Goal: Information Seeking & Learning: Learn about a topic

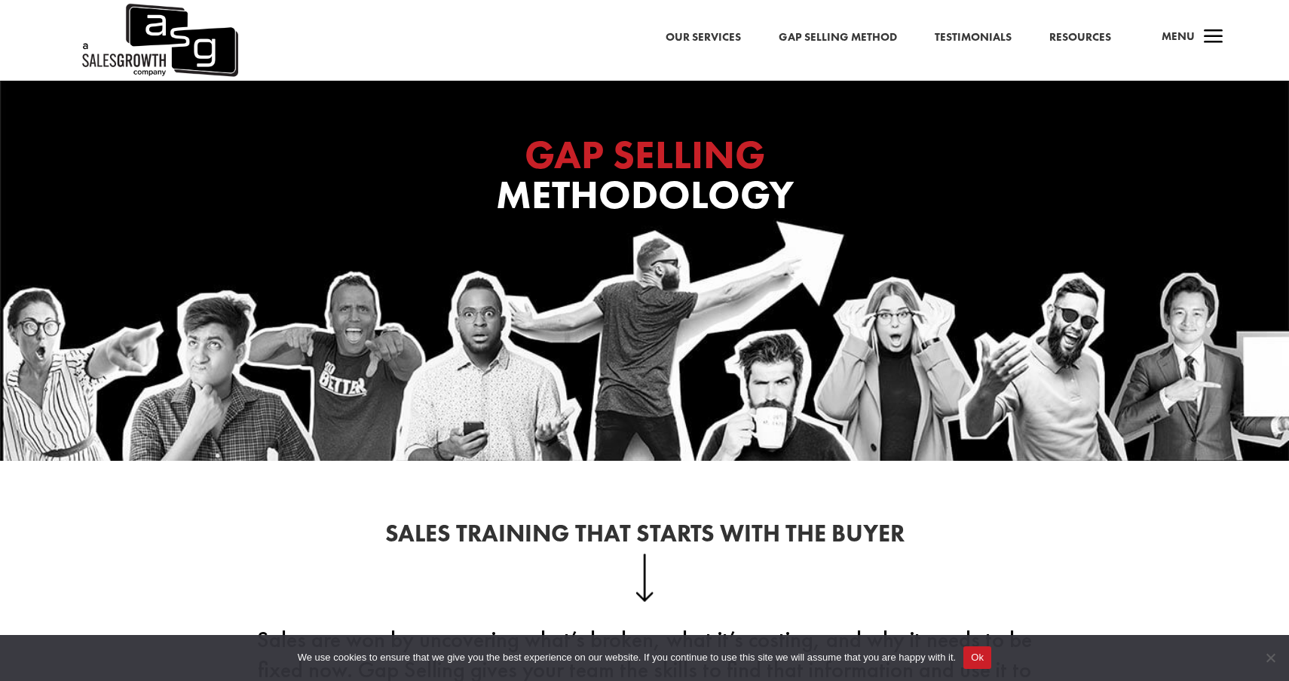
click at [852, 34] on link "Gap Selling Method" at bounding box center [838, 38] width 118 height 20
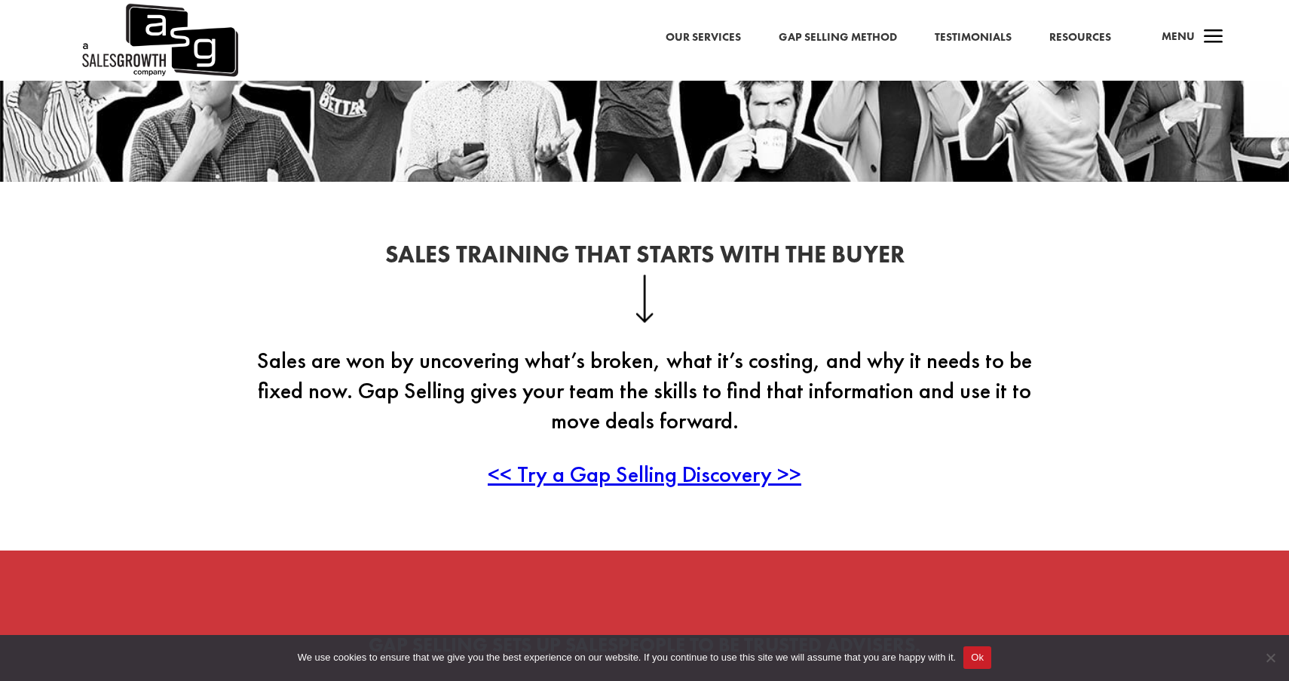
scroll to position [293, 0]
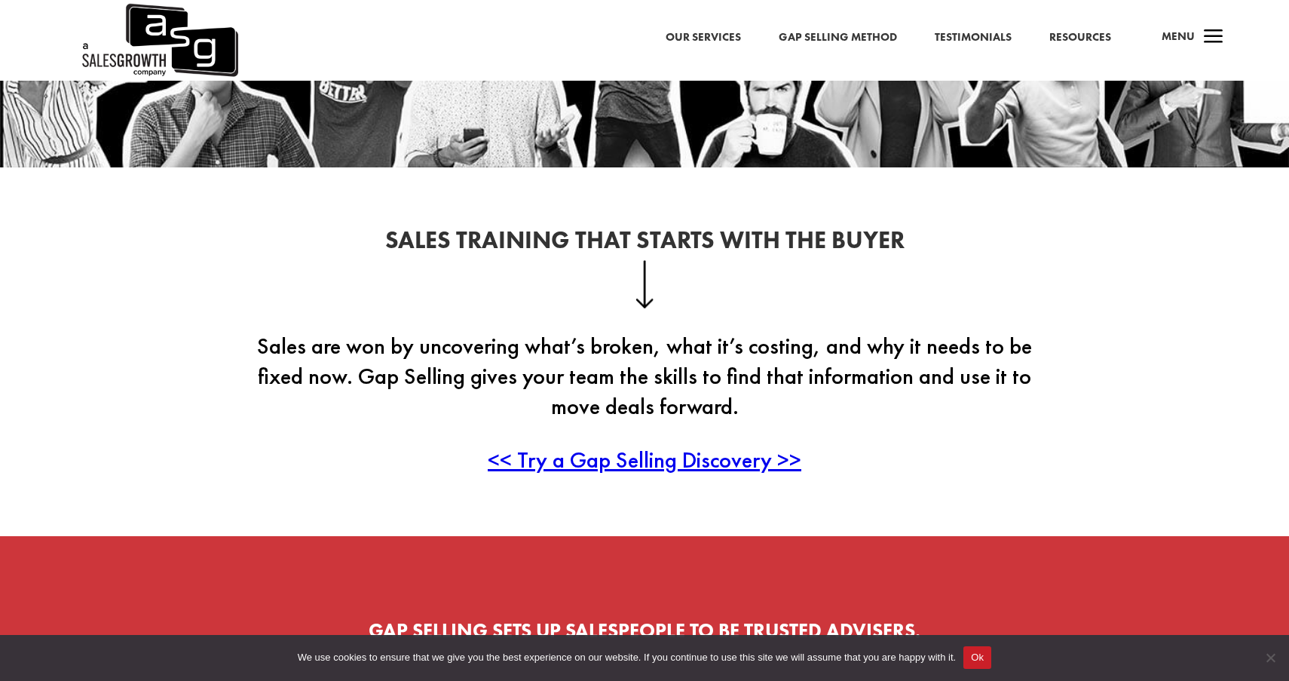
click at [672, 456] on span "<< Try a Gap Selling Discovery >>" at bounding box center [645, 459] width 314 height 29
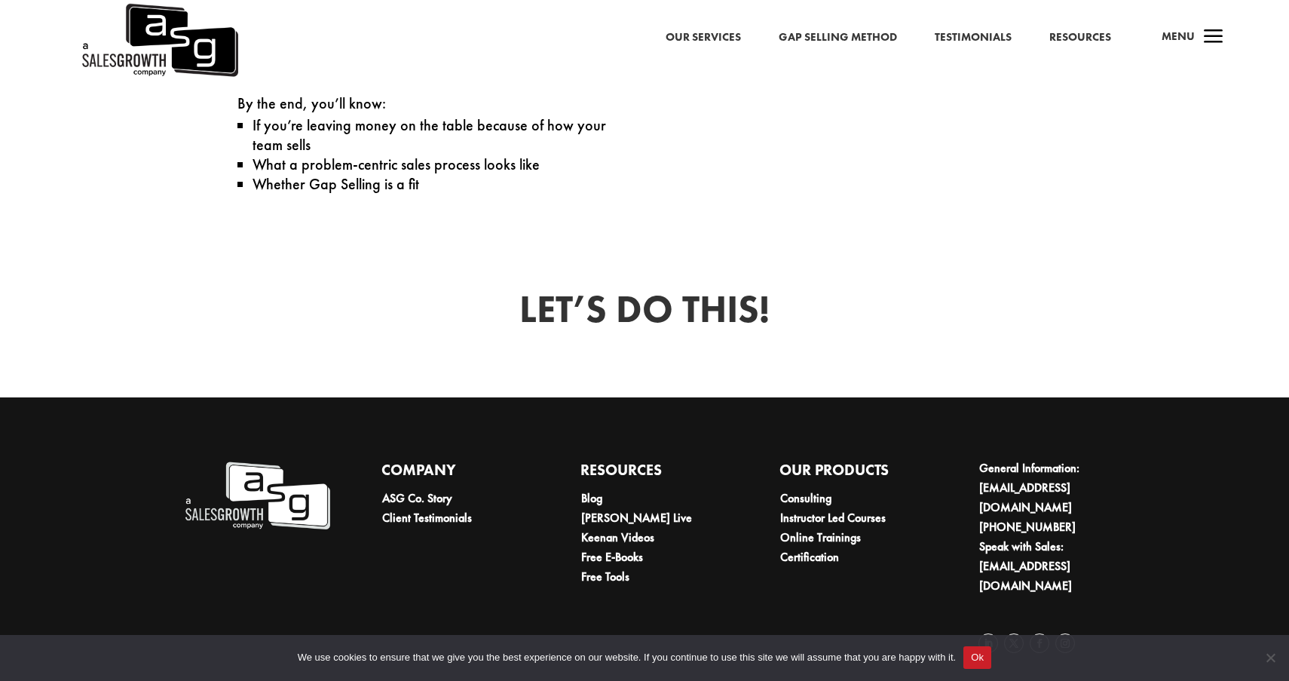
scroll to position [899, 0]
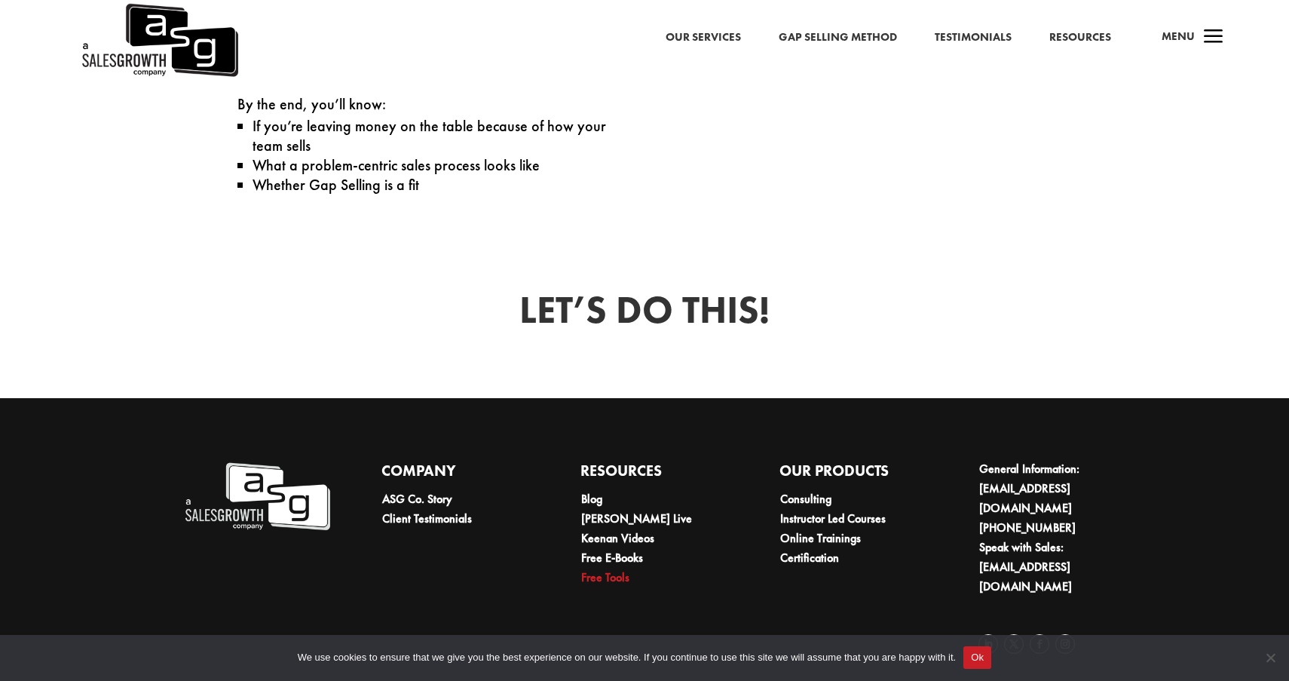
click at [610, 574] on link "Free Tools" at bounding box center [605, 577] width 48 height 16
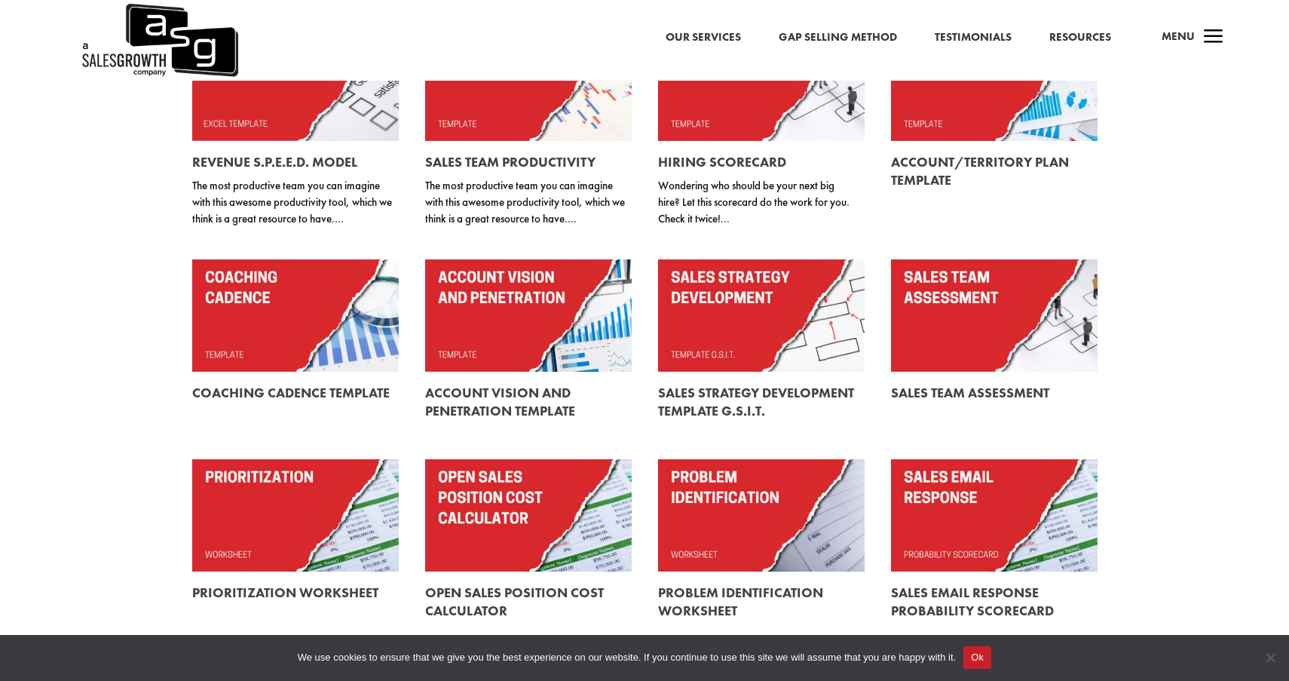
scroll to position [250, 0]
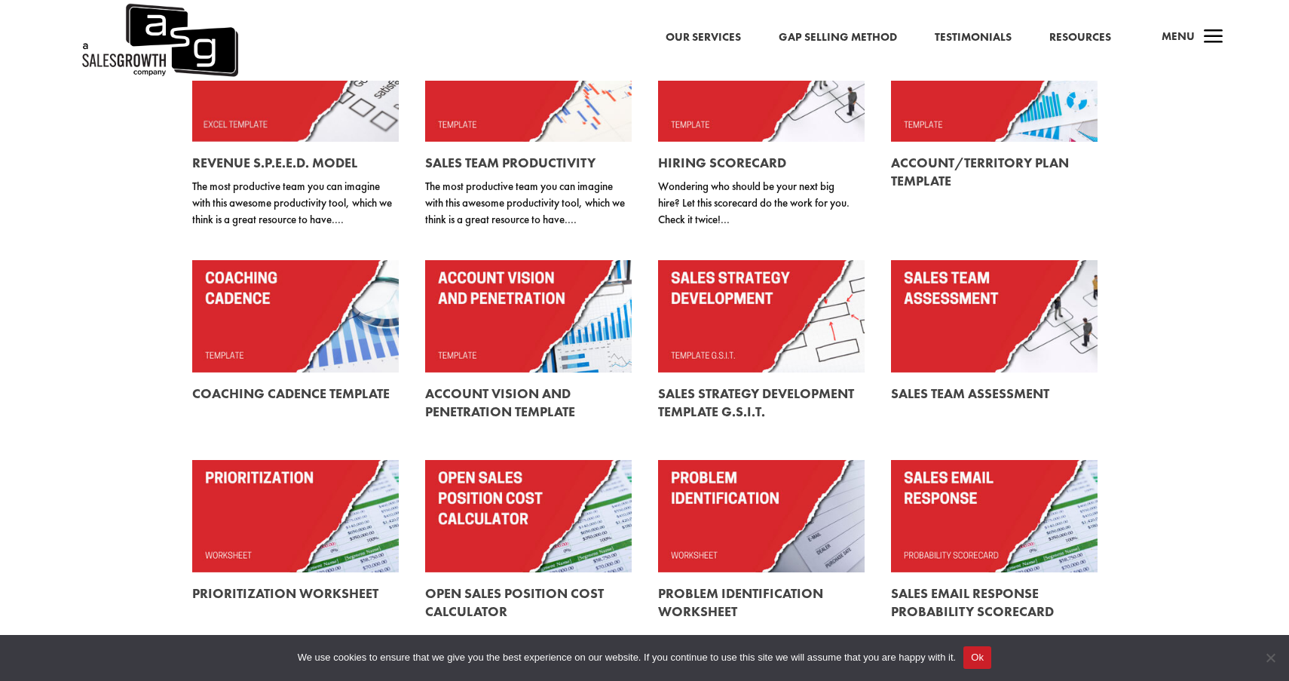
click at [295, 118] on link at bounding box center [295, 85] width 207 height 112
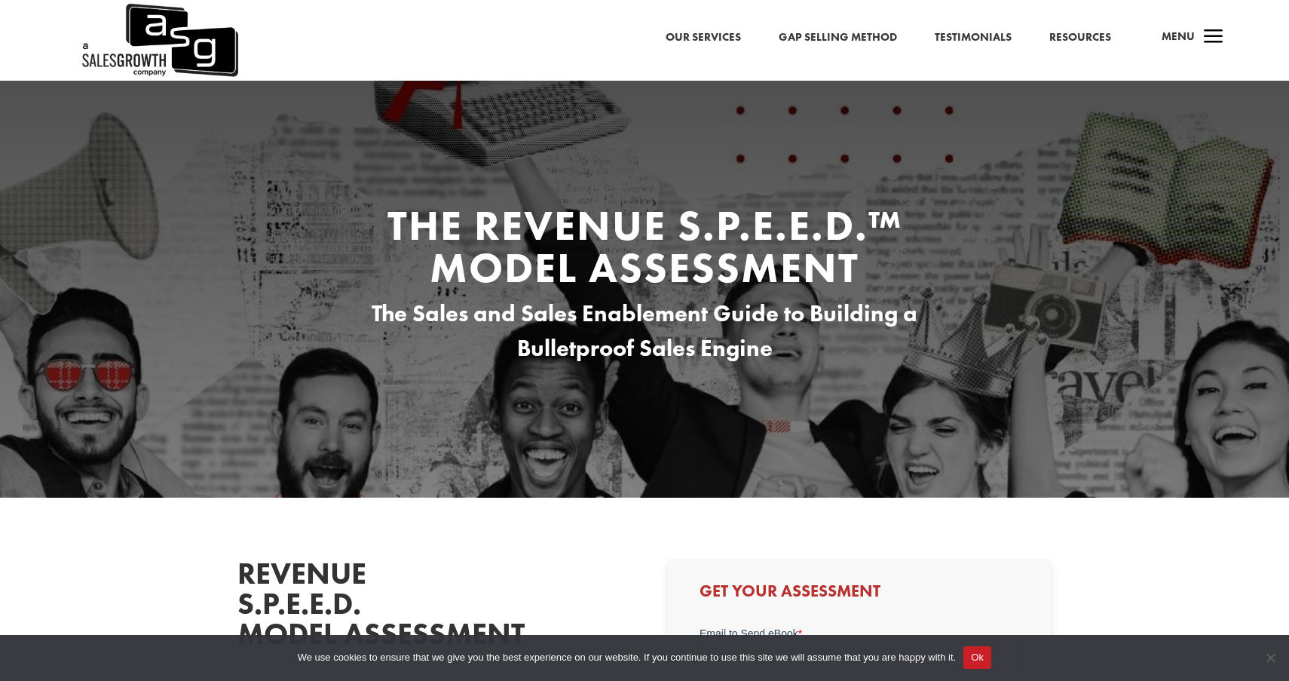
click at [1093, 35] on link "Resources" at bounding box center [1080, 38] width 62 height 20
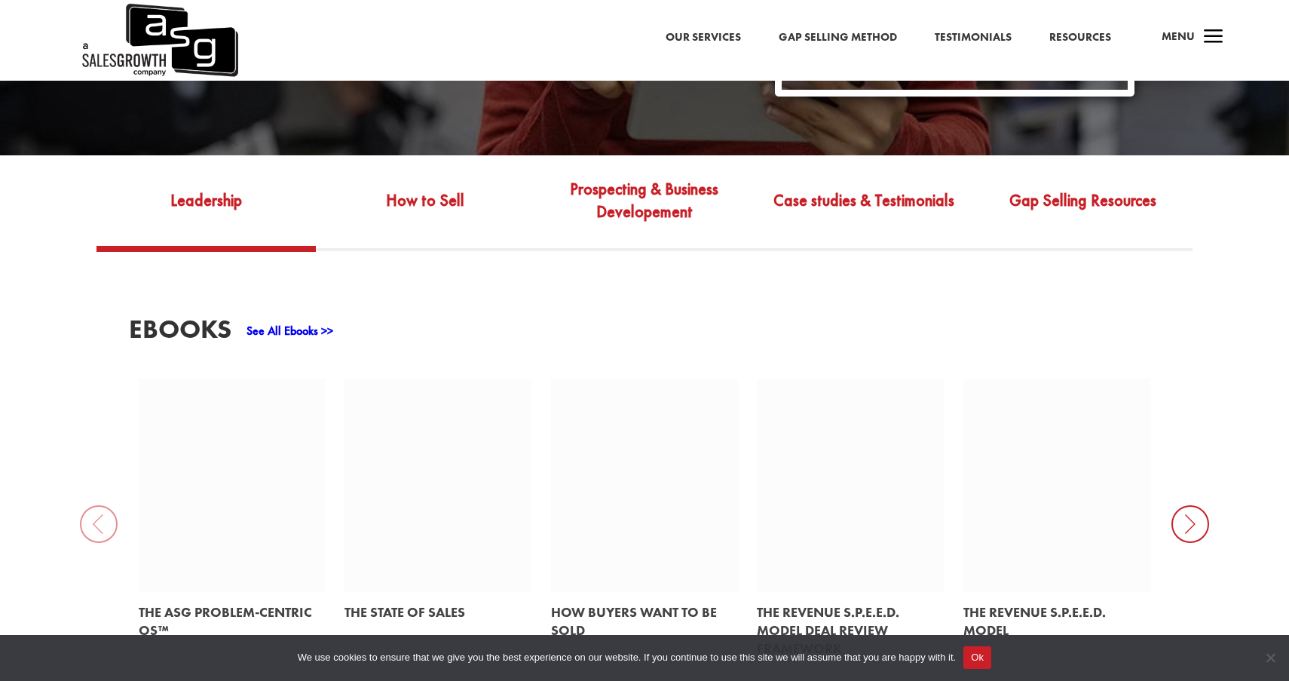
scroll to position [522, 0]
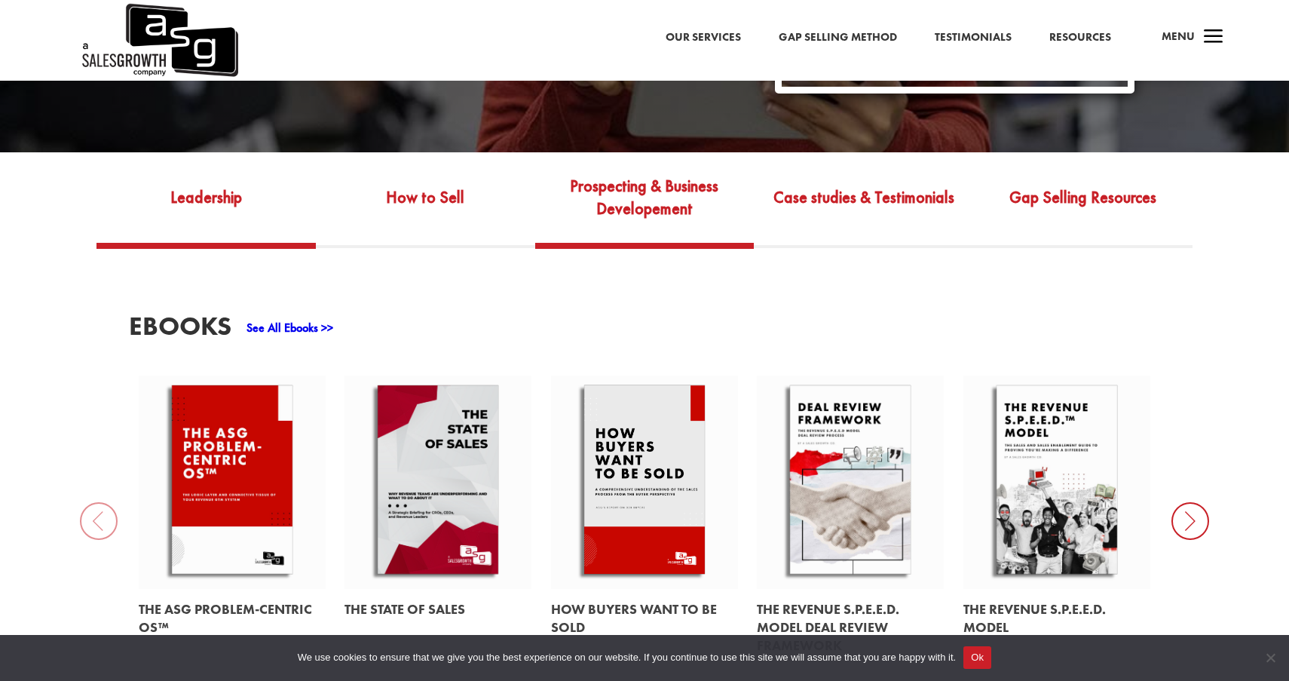
click at [655, 214] on link "Prospecting & Business Developement" at bounding box center [644, 208] width 219 height 71
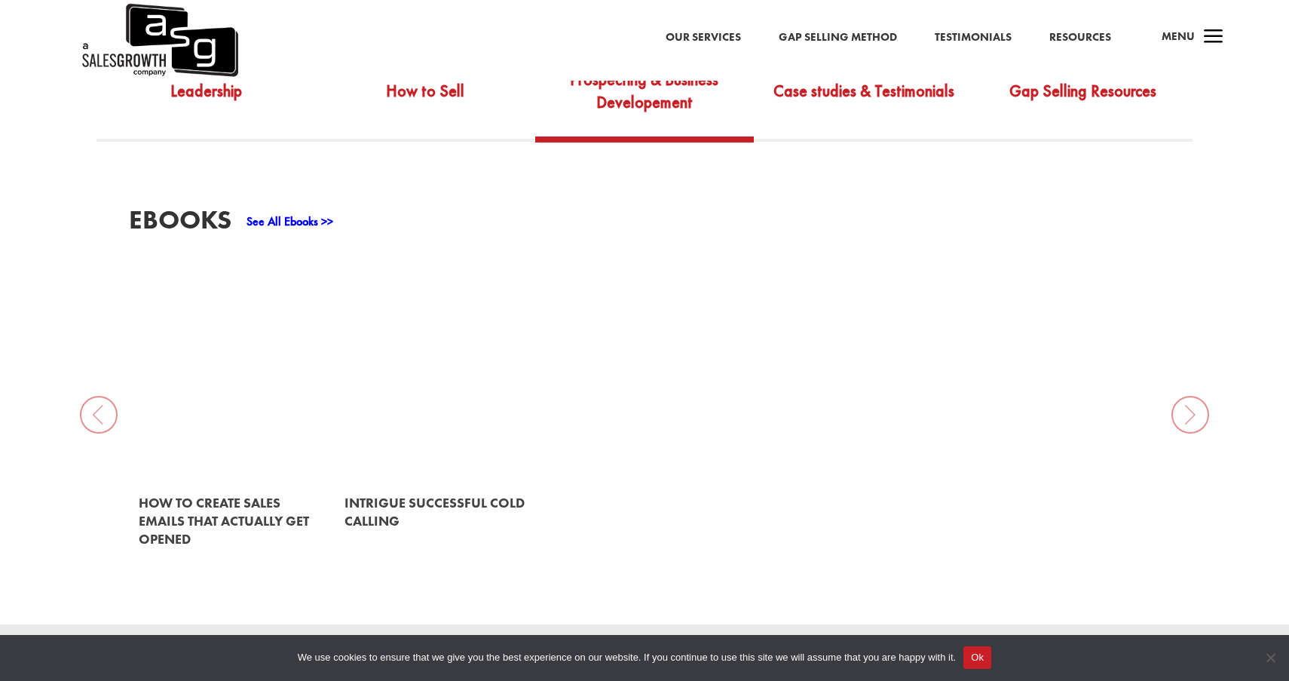
scroll to position [625, 0]
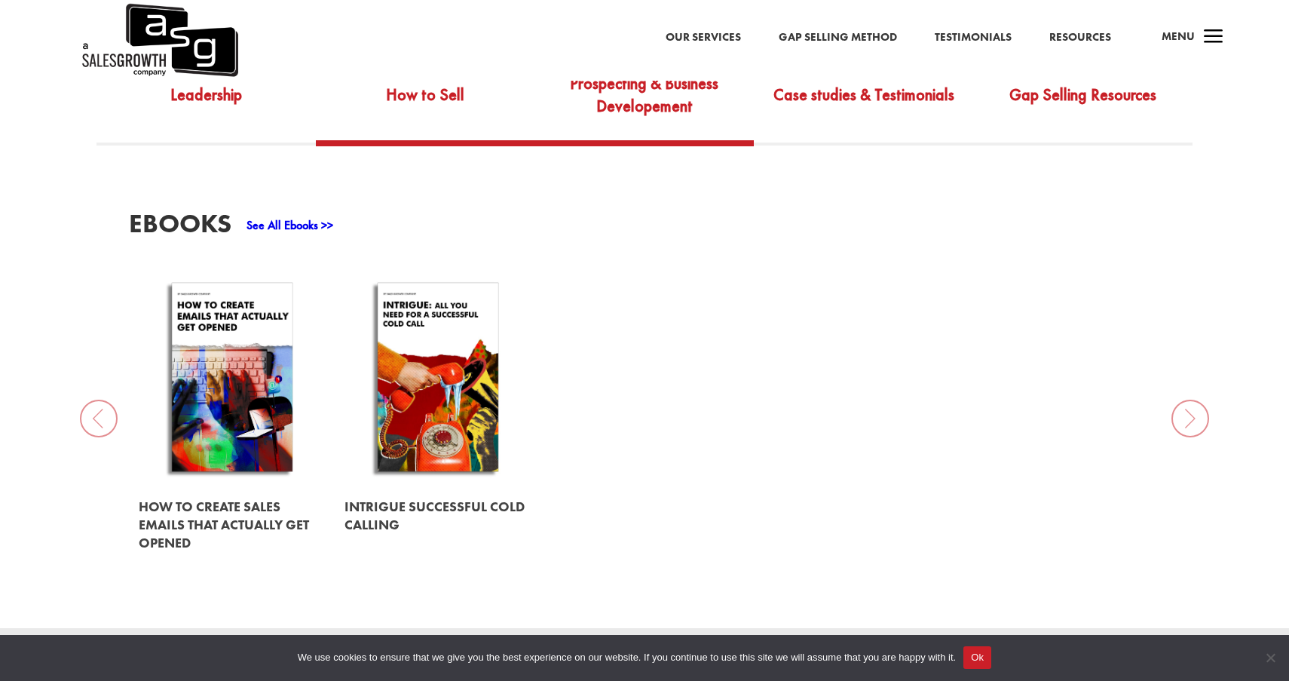
click at [409, 93] on link "How to Sell" at bounding box center [425, 105] width 219 height 71
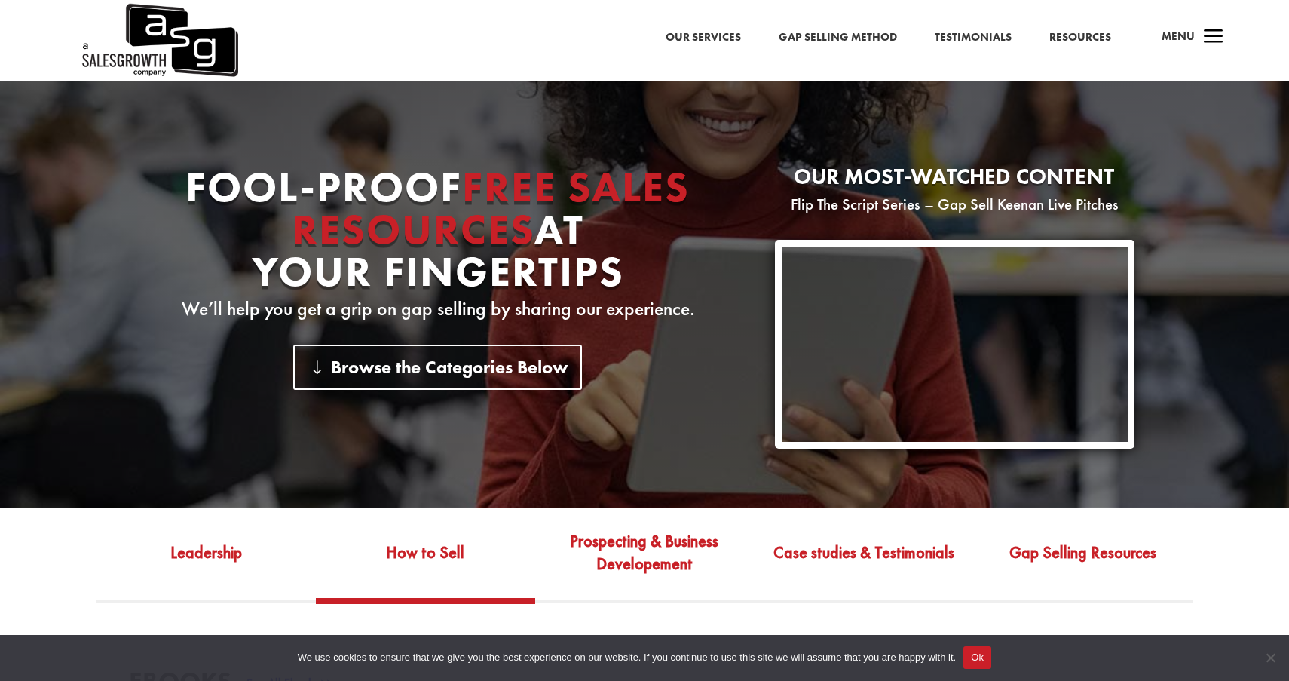
scroll to position [0, 0]
